Goal: Task Accomplishment & Management: Use online tool/utility

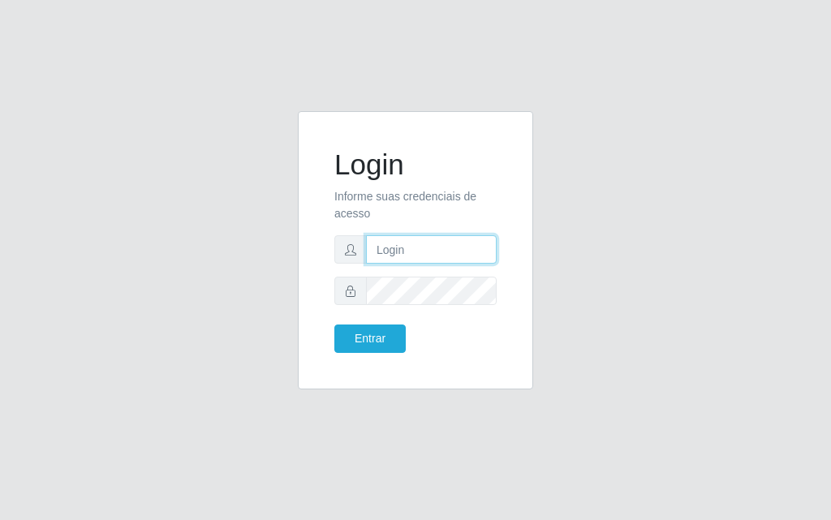
click at [422, 246] on input "text" at bounding box center [431, 249] width 131 height 28
type input "[PERSON_NAME]"
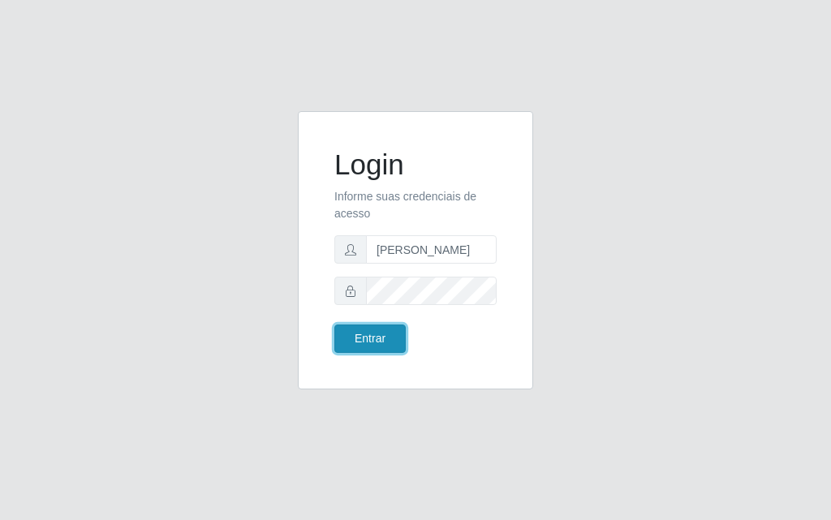
click at [383, 346] on button "Entrar" at bounding box center [369, 338] width 71 height 28
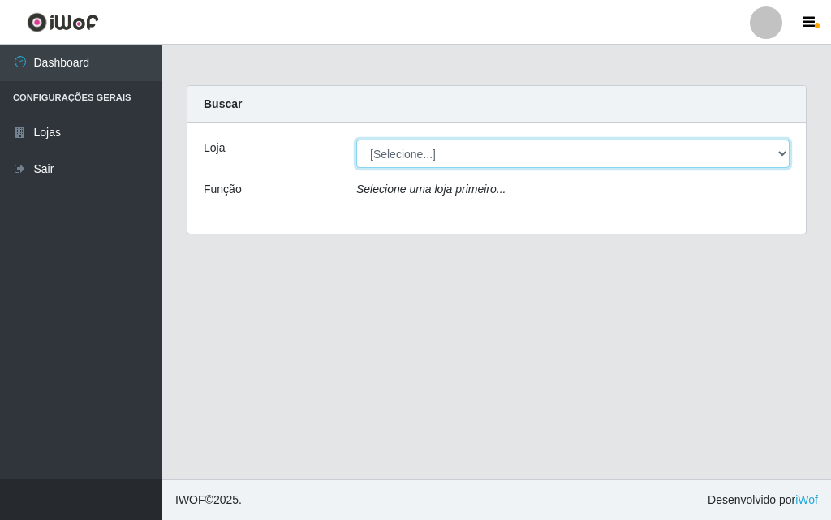
click at [778, 152] on select "[Selecione...] Divino Fogão - [GEOGRAPHIC_DATA]" at bounding box center [572, 154] width 433 height 28
select select "499"
click at [356, 140] on select "[Selecione...] Divino Fogão - [GEOGRAPHIC_DATA]" at bounding box center [572, 154] width 433 height 28
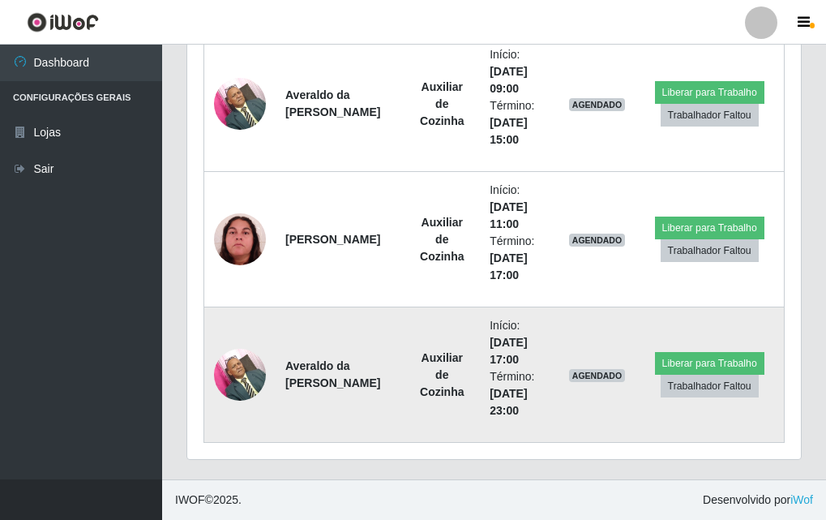
scroll to position [594, 0]
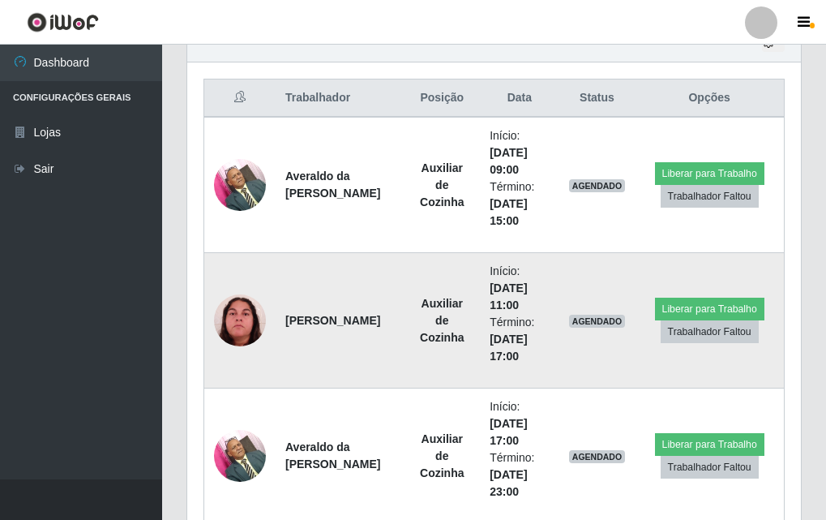
click at [244, 322] on img at bounding box center [240, 320] width 52 height 52
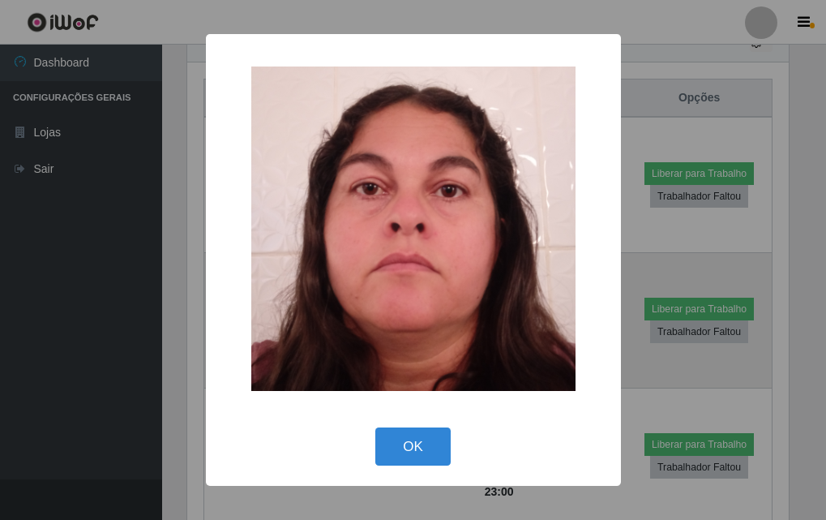
scroll to position [337, 606]
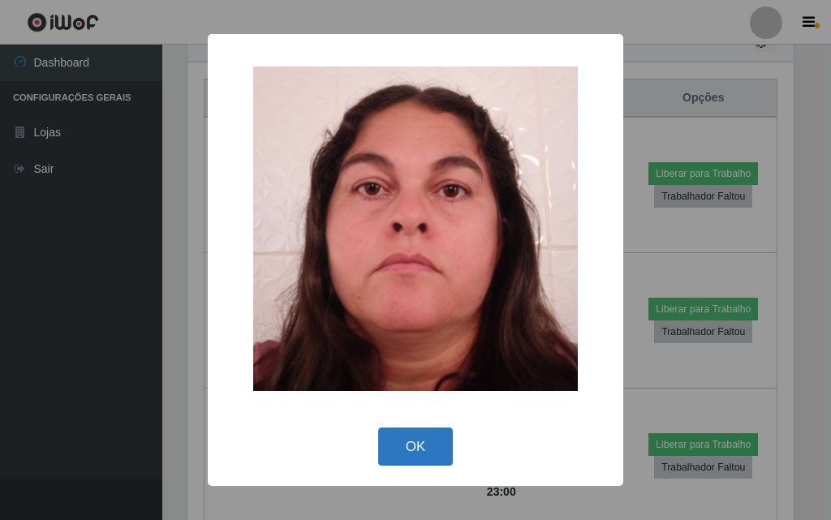
click at [411, 441] on button "OK" at bounding box center [415, 446] width 75 height 38
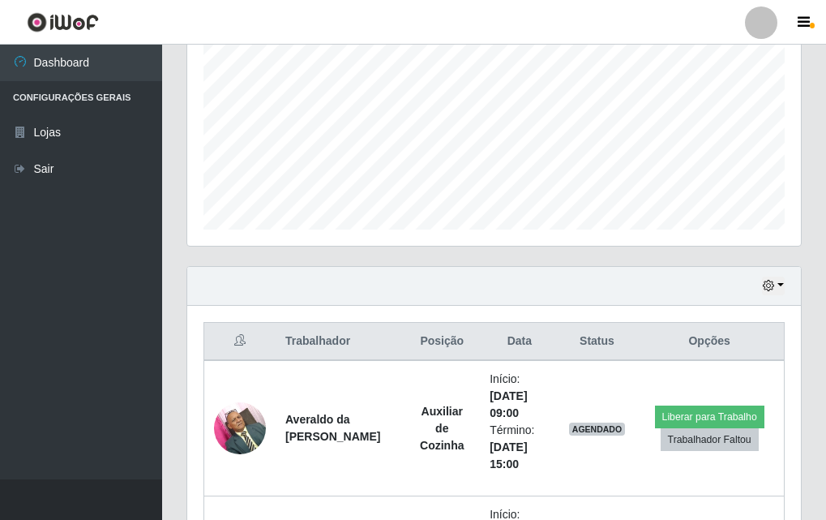
scroll to position [107, 0]
